Goal: Task Accomplishment & Management: Manage account settings

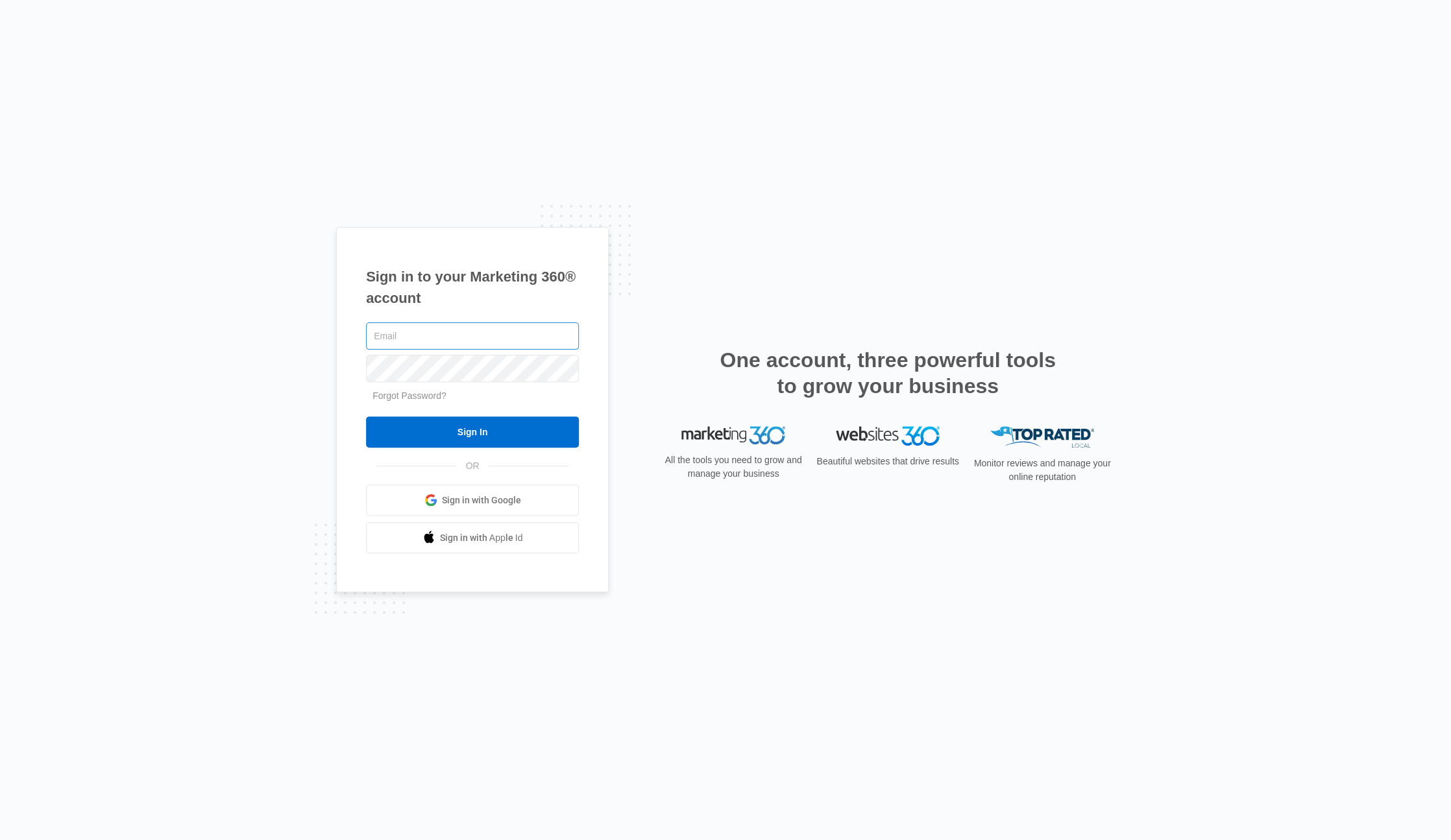
click at [444, 327] on input "text" at bounding box center [472, 336] width 213 height 27
click at [446, 336] on input "text" at bounding box center [472, 336] width 213 height 27
paste input "[EMAIL_ADDRESS][DOMAIN_NAME]"
type input "[EMAIL_ADDRESS][DOMAIN_NAME]"
click at [465, 437] on input "Sign In" at bounding box center [472, 431] width 213 height 31
